Goal: Task Accomplishment & Management: Manage account settings

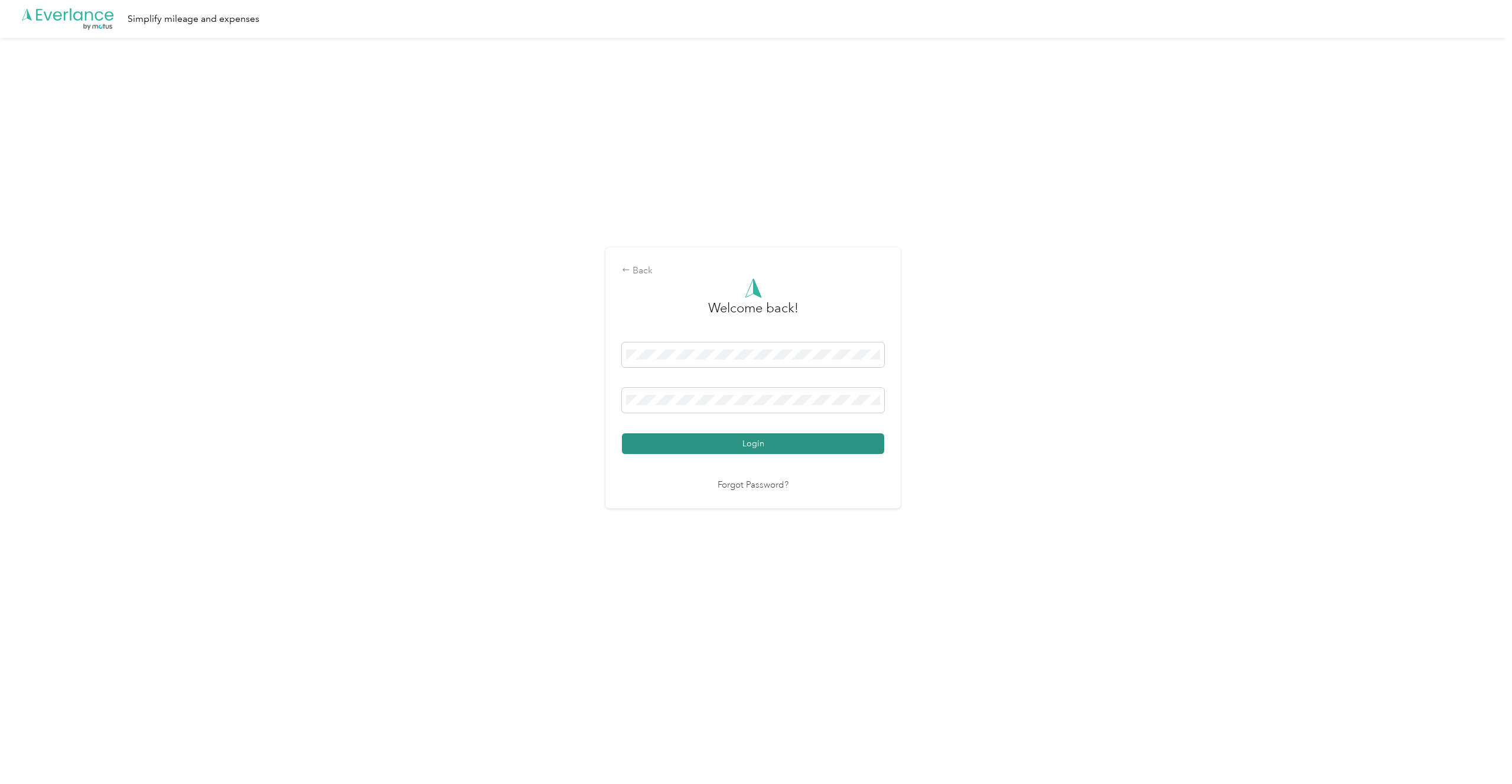
click at [667, 444] on button "Login" at bounding box center [753, 444] width 262 height 21
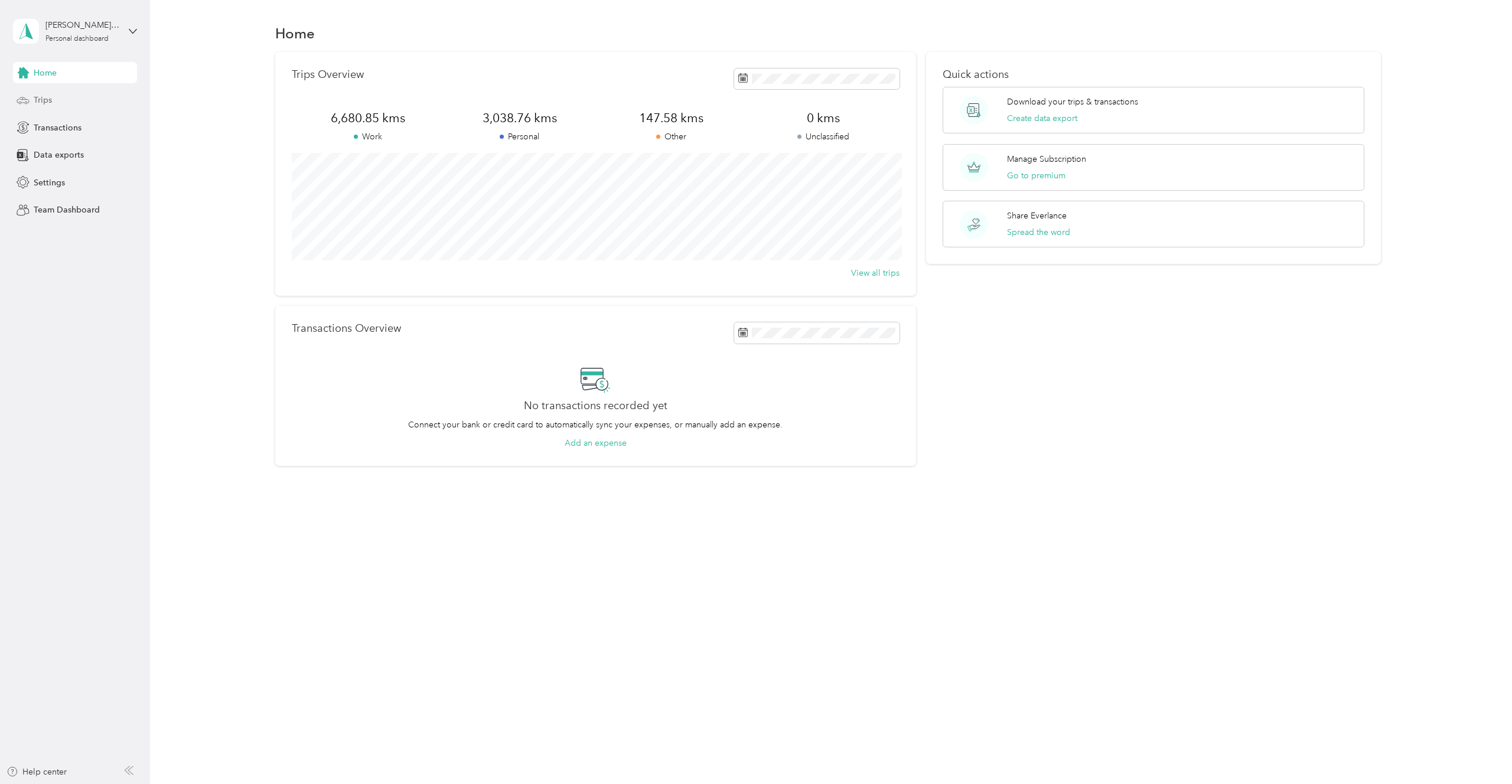
click at [56, 94] on div "Trips" at bounding box center [75, 100] width 124 height 21
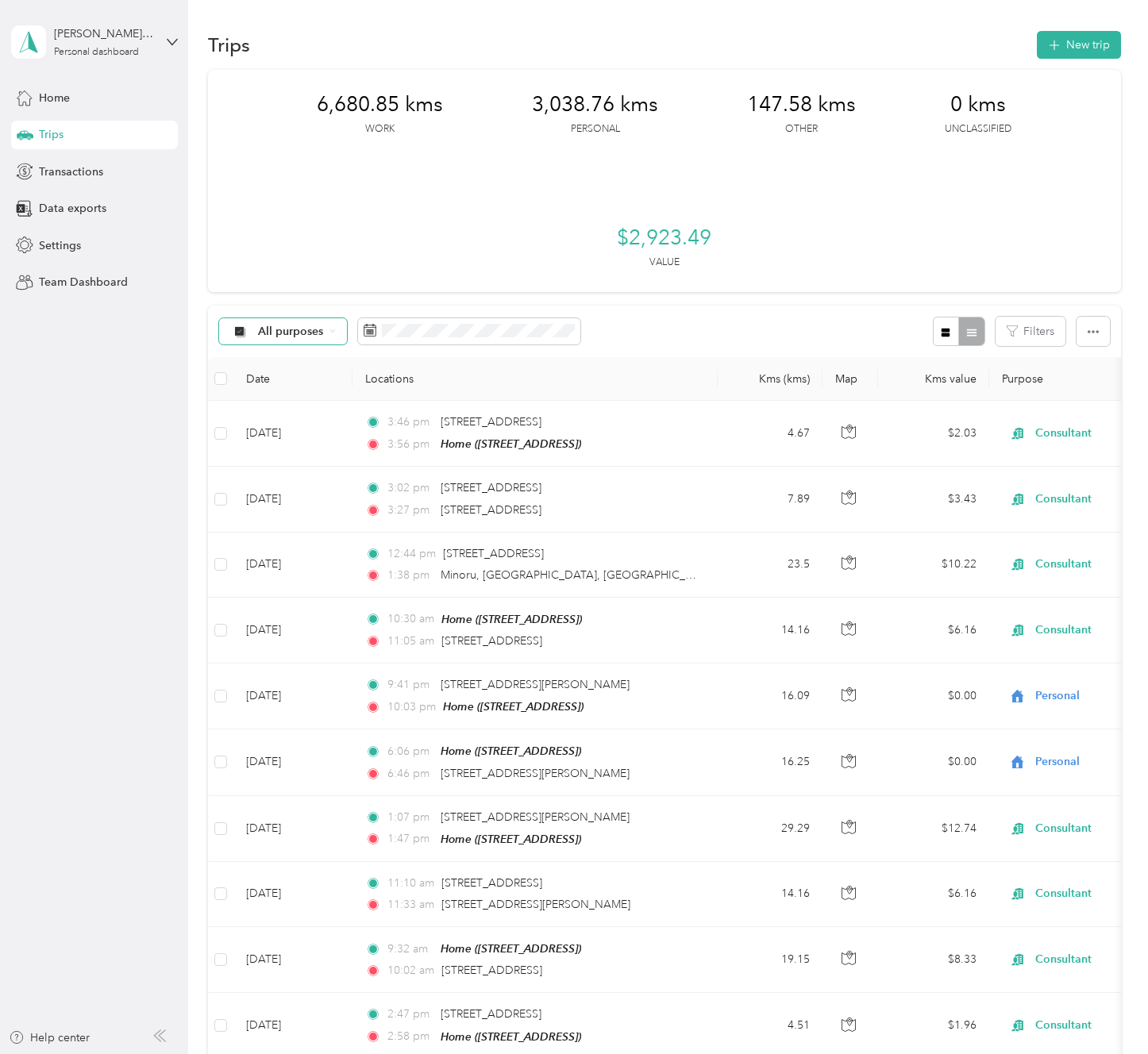
click at [289, 337] on div "All purposes" at bounding box center [284, 332] width 128 height 27
click at [293, 465] on span "Consultant" at bounding box center [296, 471] width 77 height 17
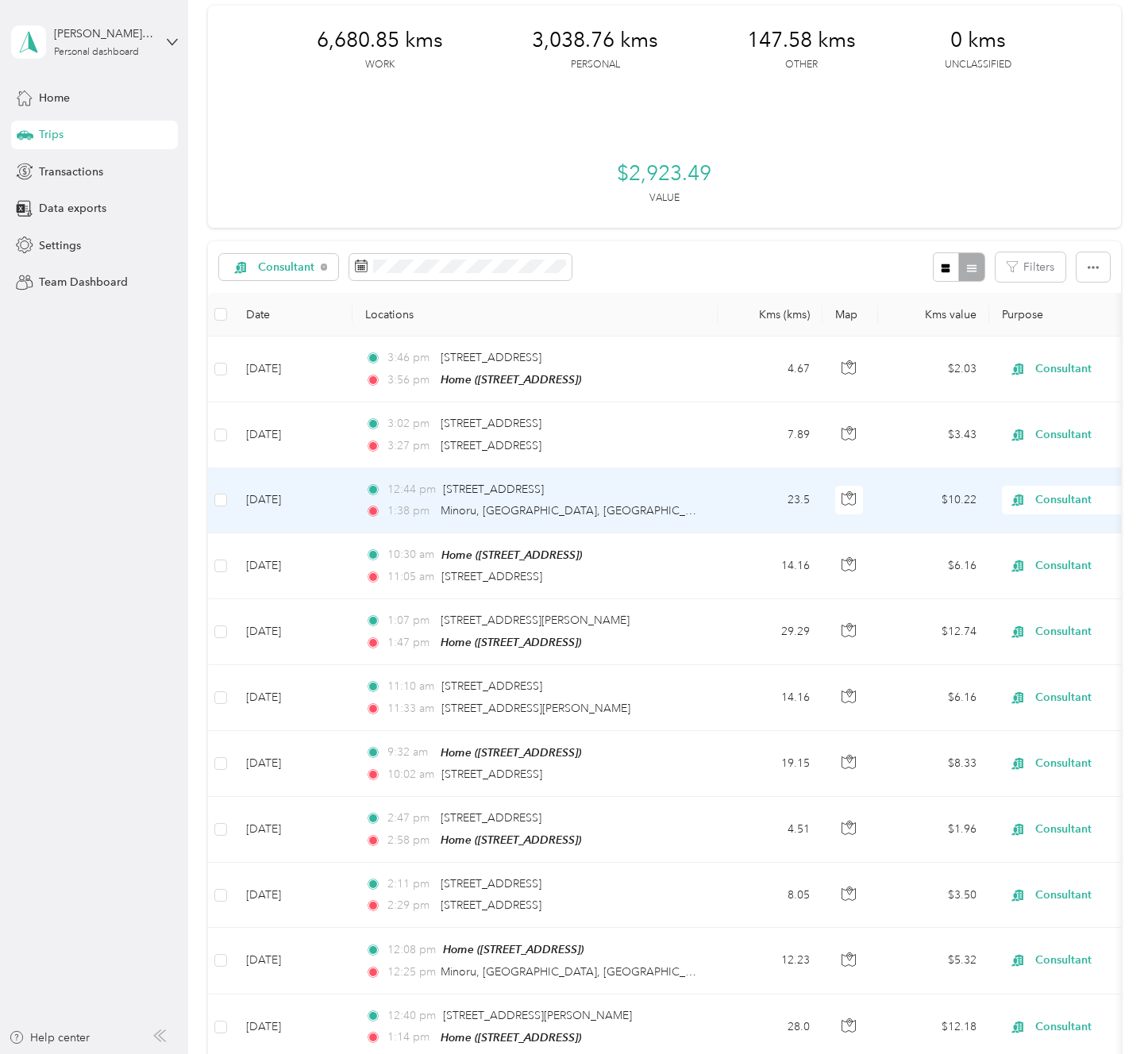
scroll to position [68, 0]
